Goal: Task Accomplishment & Management: Use online tool/utility

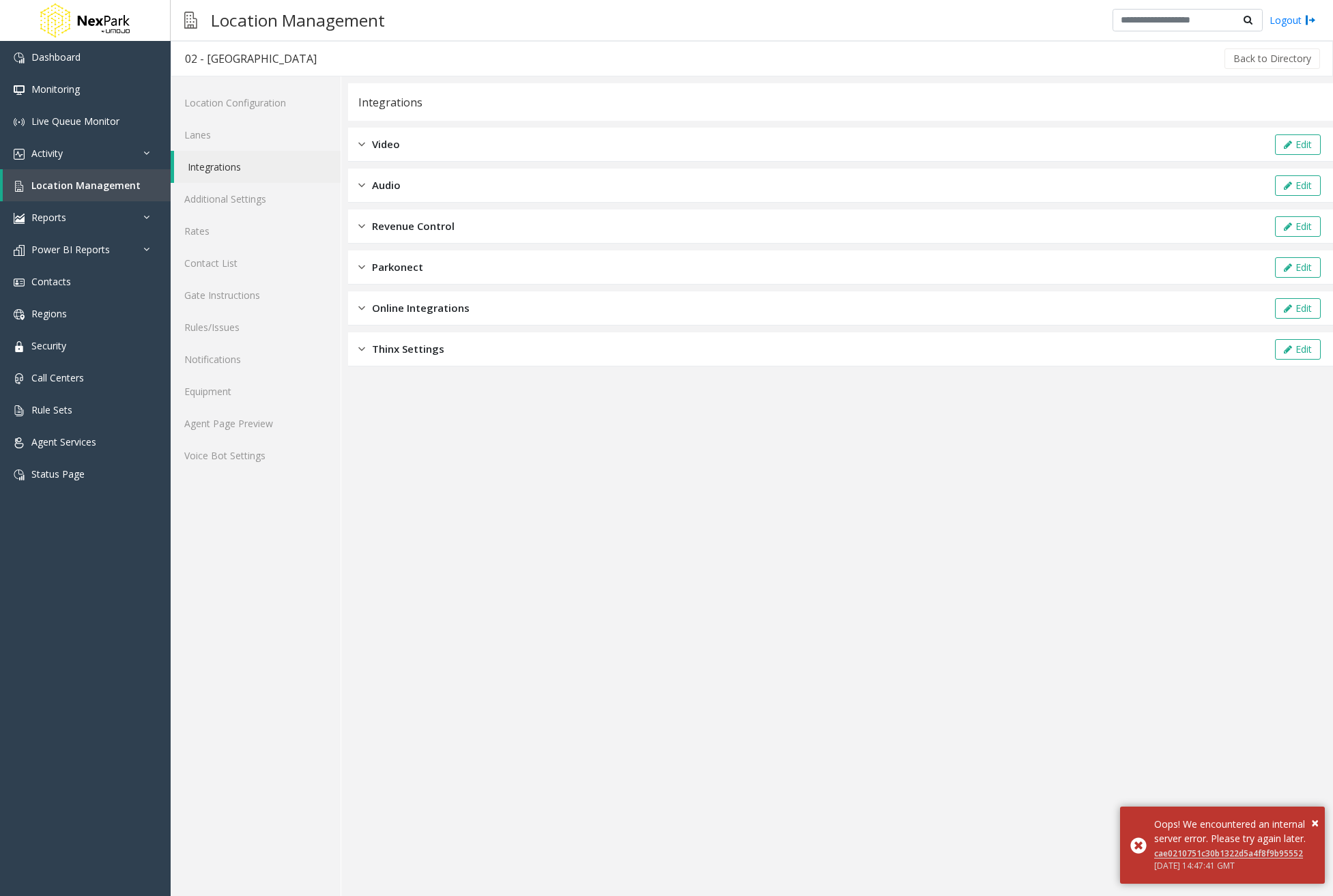
click at [478, 296] on div "Online Integrations Edit" at bounding box center [840, 308] width 985 height 34
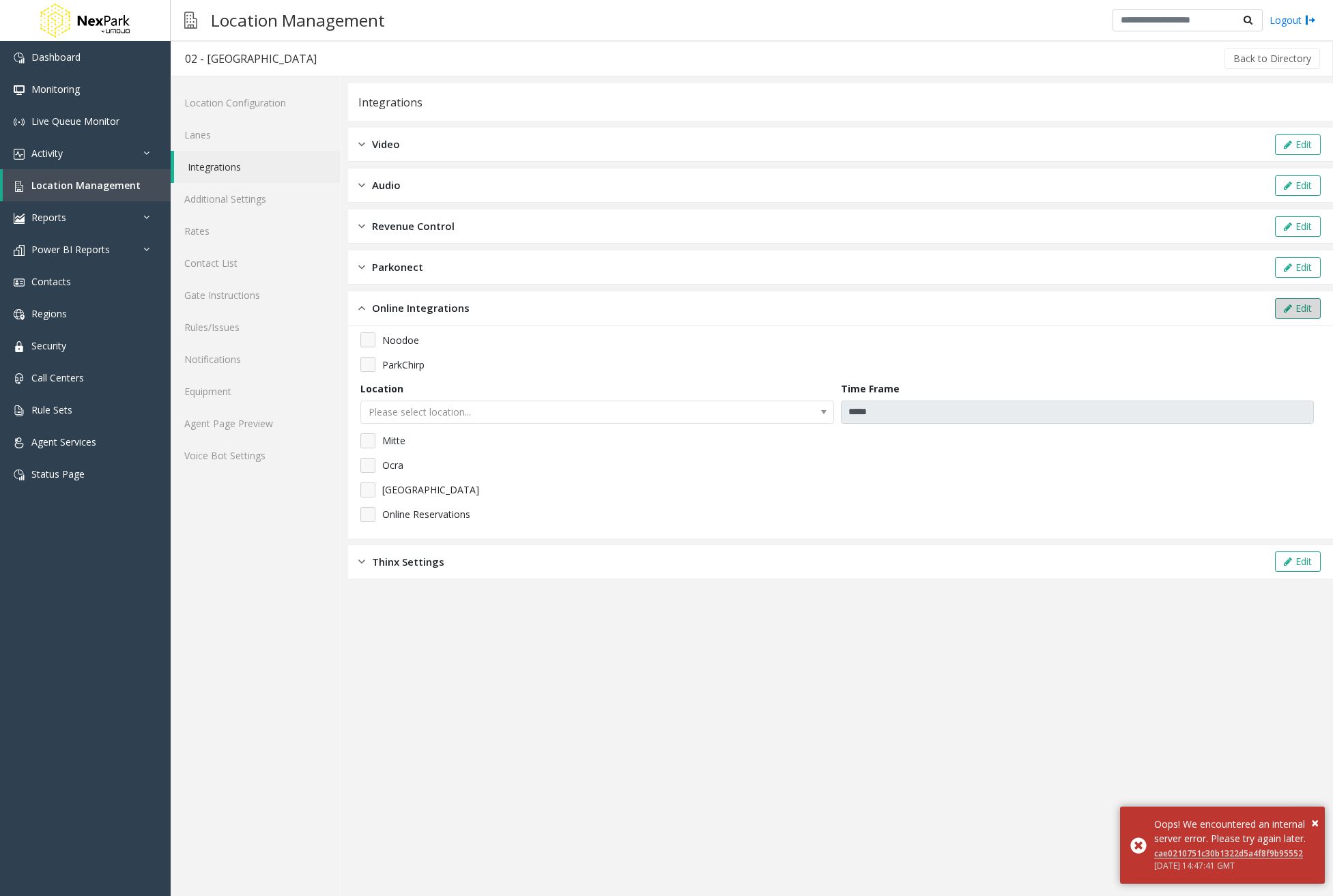
click at [1289, 304] on icon at bounding box center [1287, 309] width 8 height 9
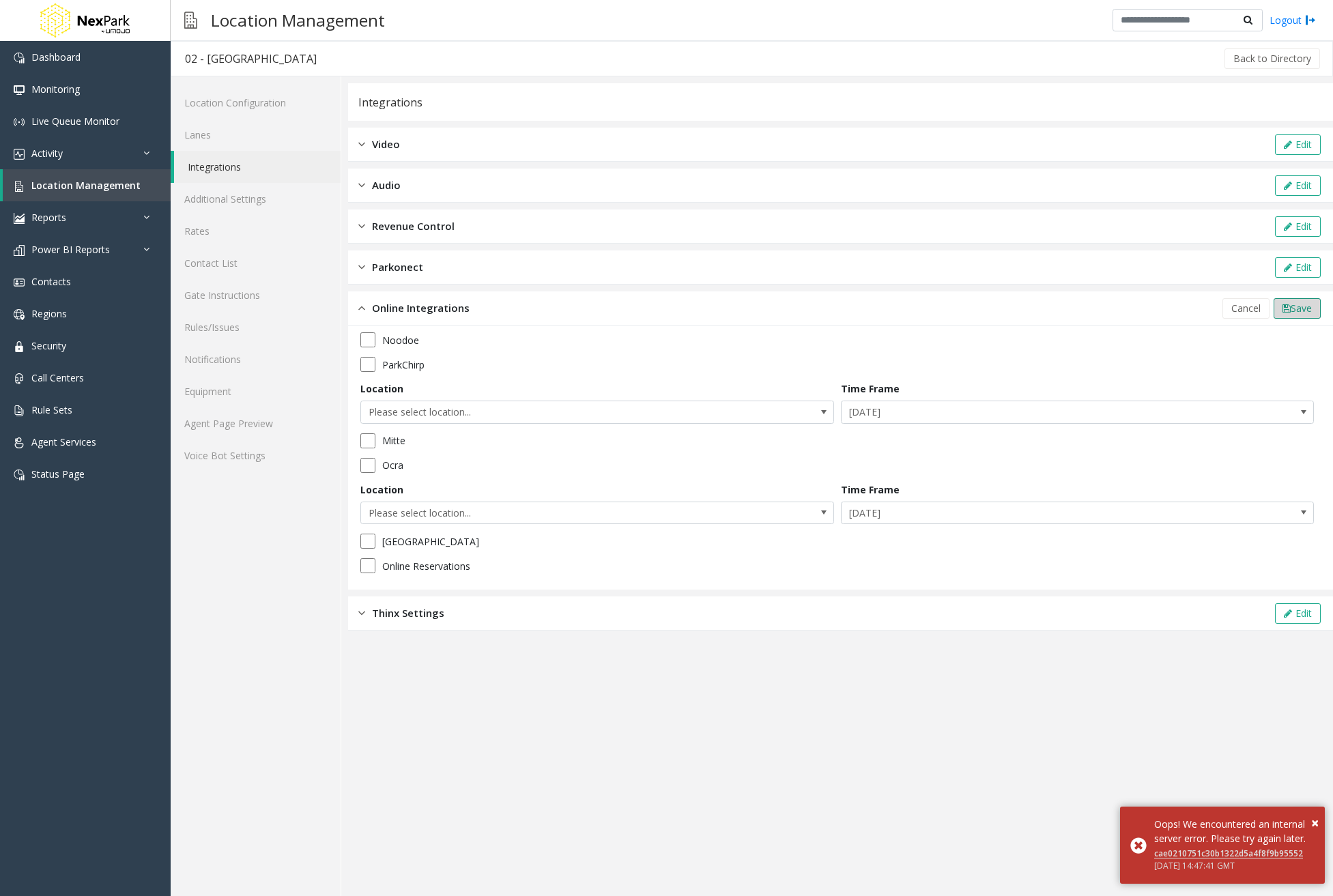
click at [1308, 310] on span "Save" at bounding box center [1301, 308] width 21 height 13
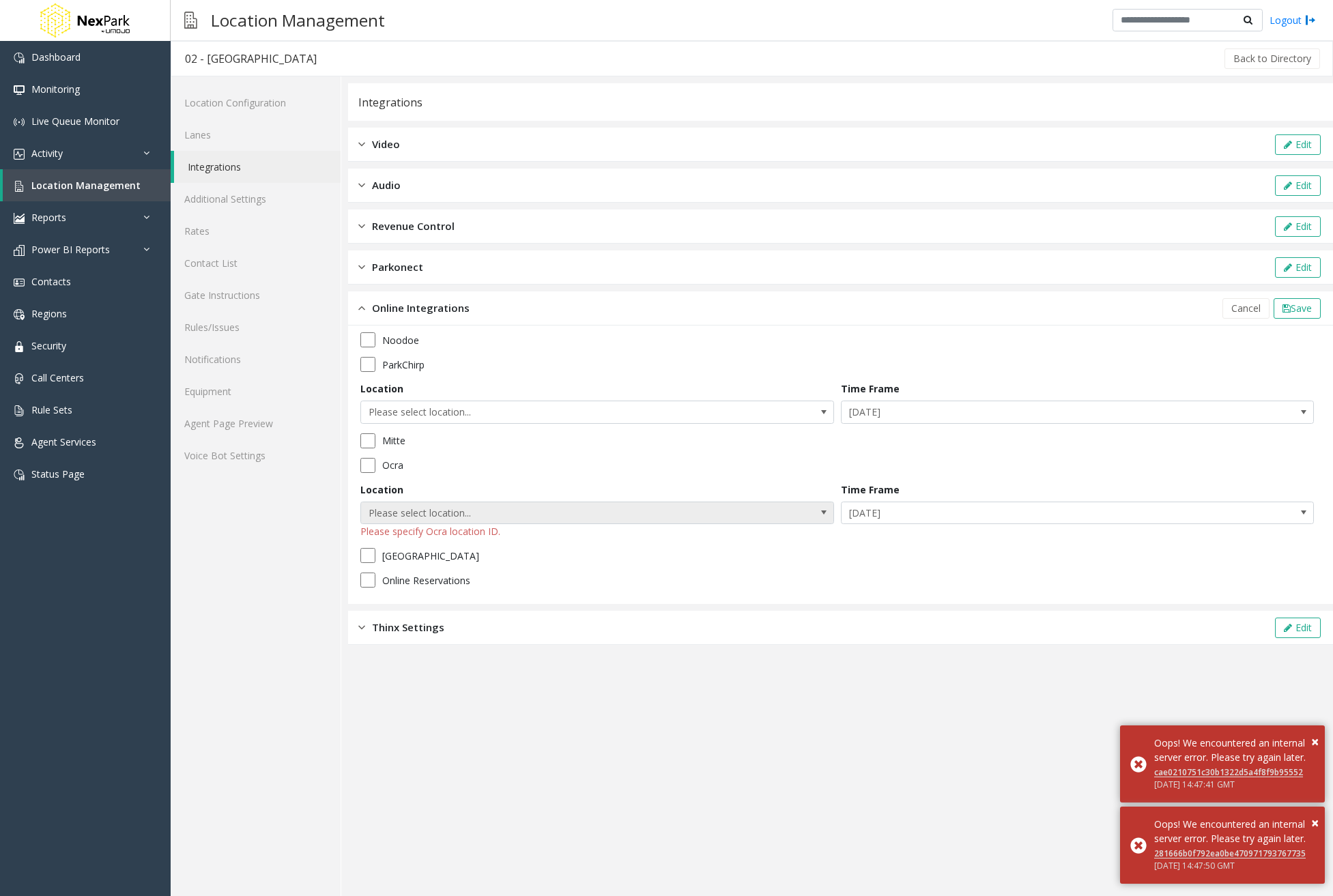
click at [563, 510] on span "Please select location..." at bounding box center [550, 513] width 377 height 22
click at [980, 776] on app-integration "Integrations Video Edit Audio Edit Revenue Control Edit Parkonect Edit Online I…" at bounding box center [840, 489] width 985 height 813
